Goal: Find specific page/section: Find specific page/section

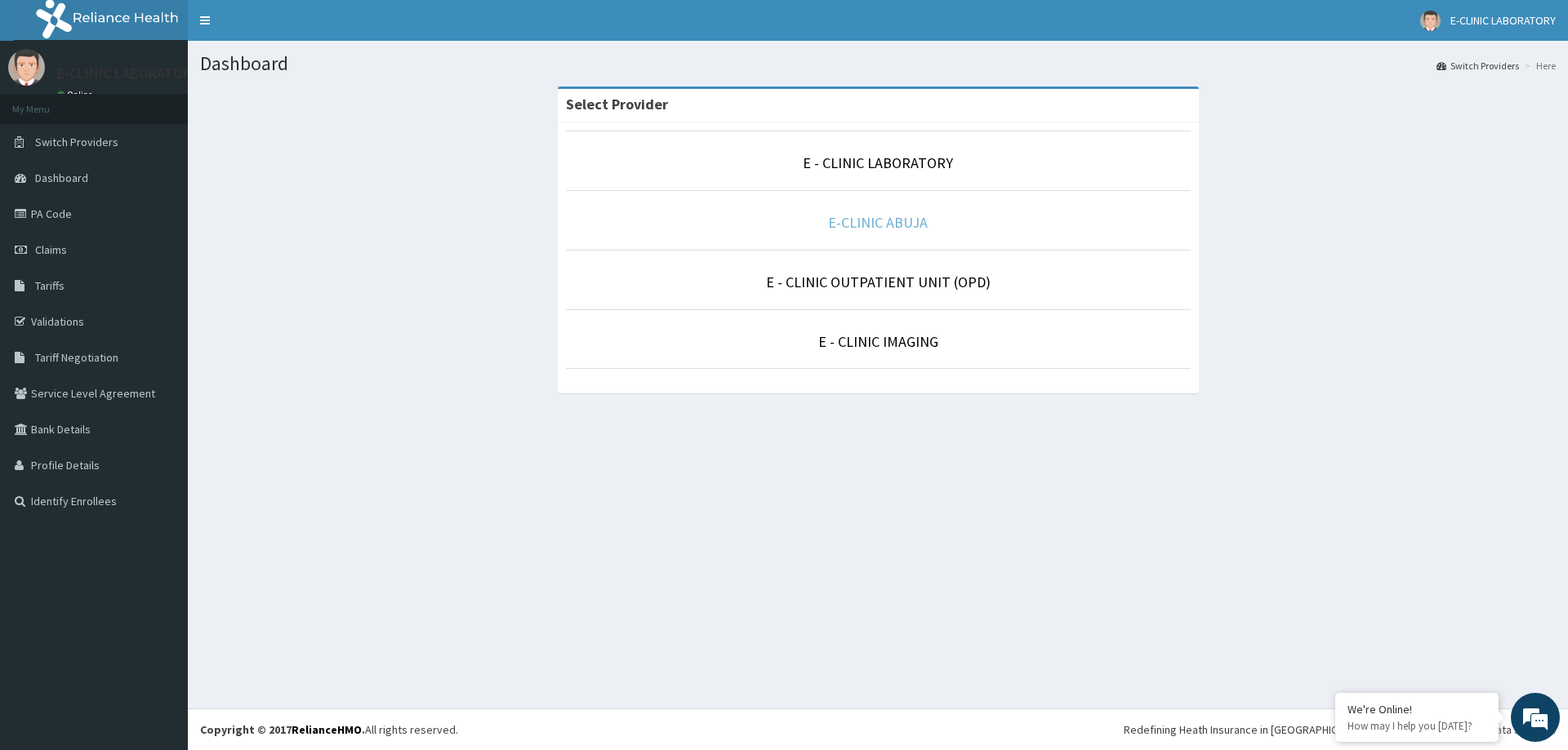
click at [857, 221] on link "E-CLINIC ABUJA" at bounding box center [878, 222] width 100 height 19
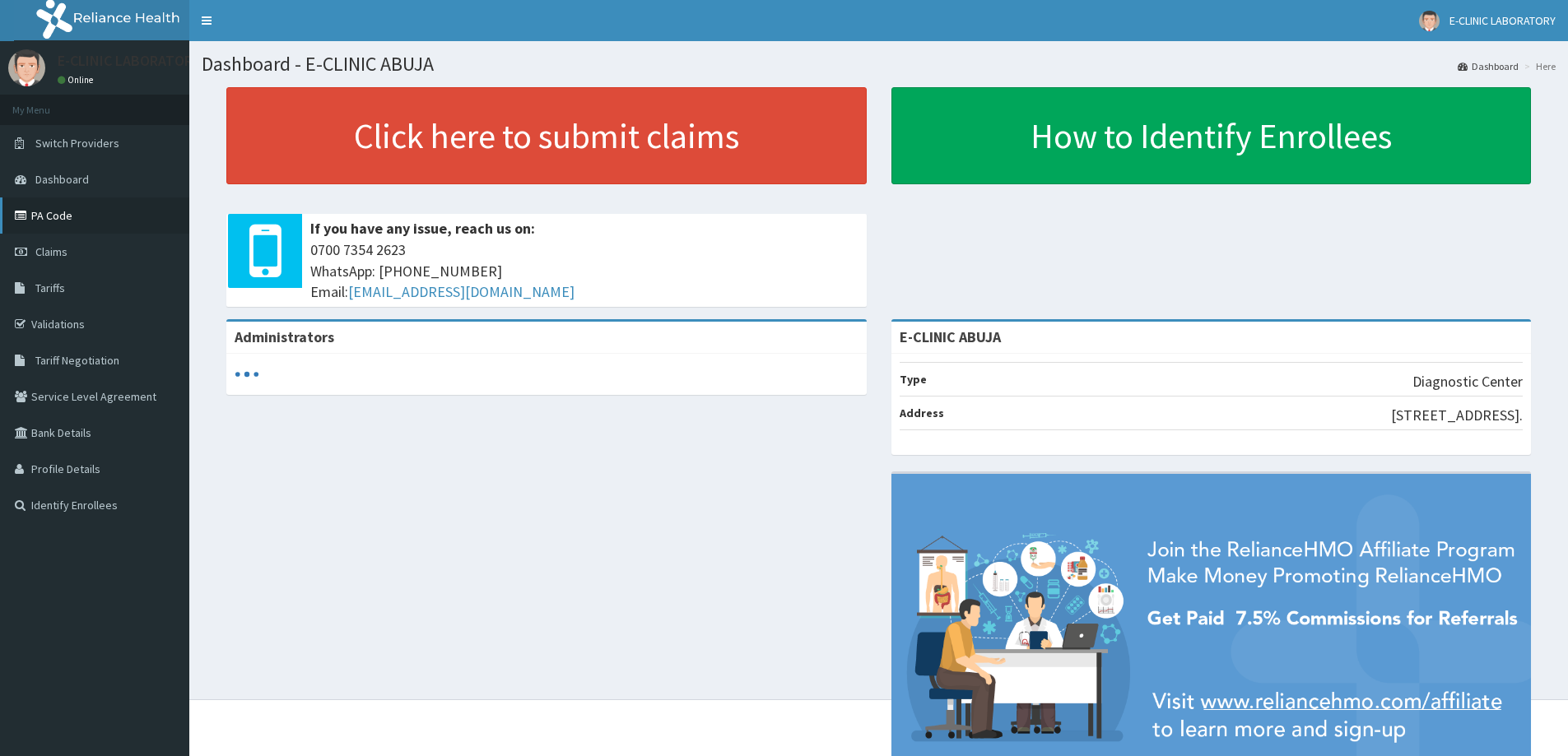
click at [55, 211] on link "PA Code" at bounding box center [95, 216] width 189 height 37
